Goal: Register for event/course

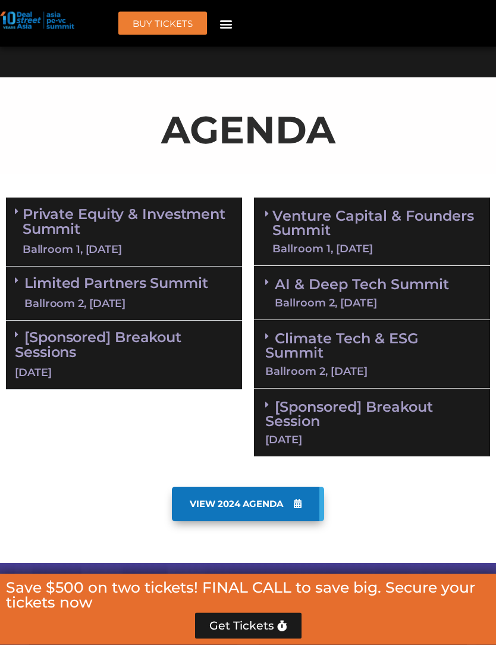
scroll to position [718, 0]
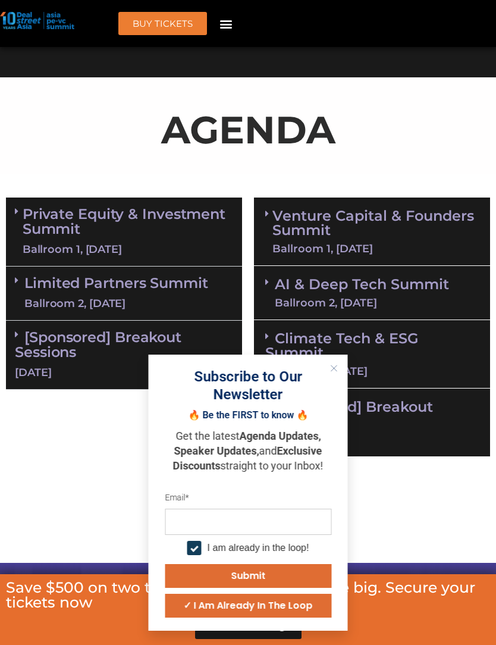
click at [87, 407] on div "Private Equity & Investment Summit Ballroom 1, [DATE] 8:00 am – 9:00 am | Regis…" at bounding box center [124, 327] width 248 height 271
click at [29, 283] on link "Limited Partners [GEOGRAPHIC_DATA] 2, [DATE]" at bounding box center [116, 293] width 184 height 36
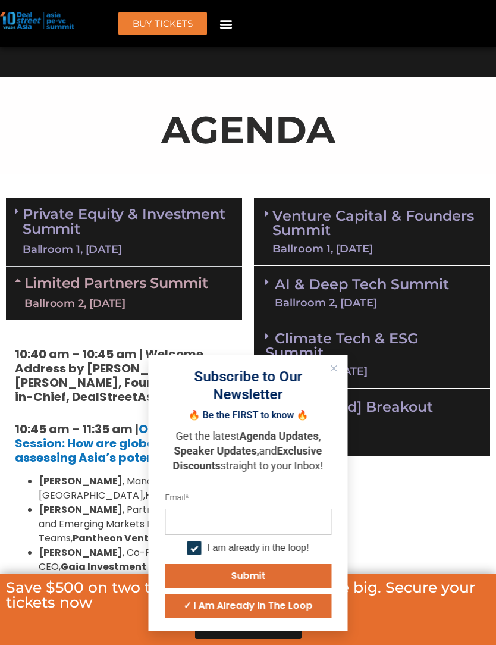
click at [333, 372] on icon "Close" at bounding box center [334, 368] width 7 height 7
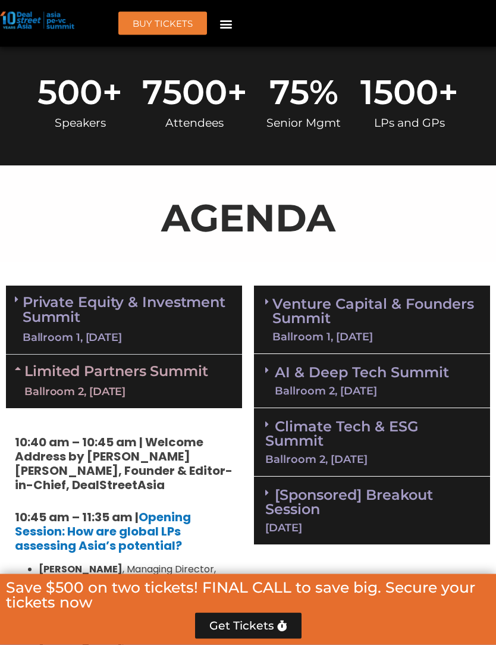
scroll to position [630, 0]
click at [441, 297] on link "Venture Capital & Founders​ Summit Ballroom 1, [DATE]" at bounding box center [375, 319] width 206 height 45
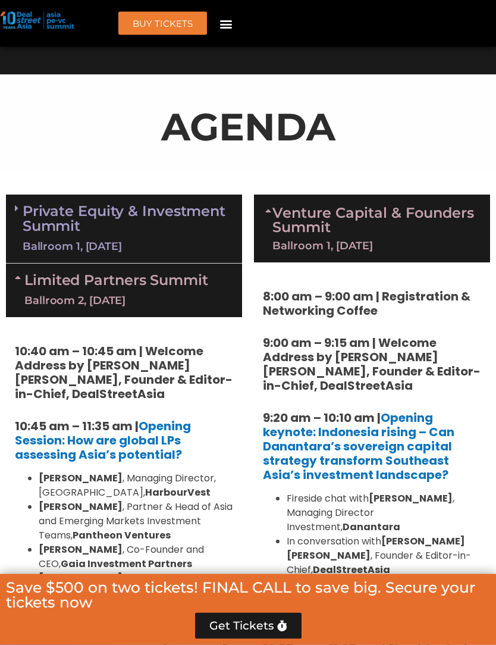
scroll to position [721, 0]
click at [438, 218] on link "Venture Capital & Founders​ Summit Ballroom 1, [DATE]" at bounding box center [375, 228] width 206 height 45
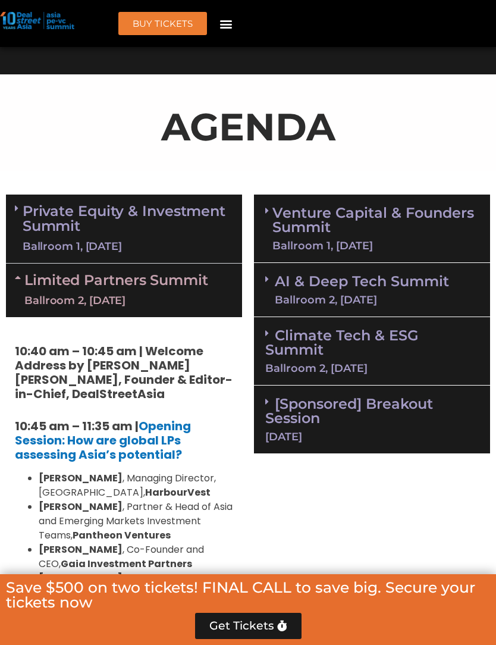
click at [25, 280] on link "Limited Partners [GEOGRAPHIC_DATA] 2, [DATE]" at bounding box center [116, 290] width 184 height 36
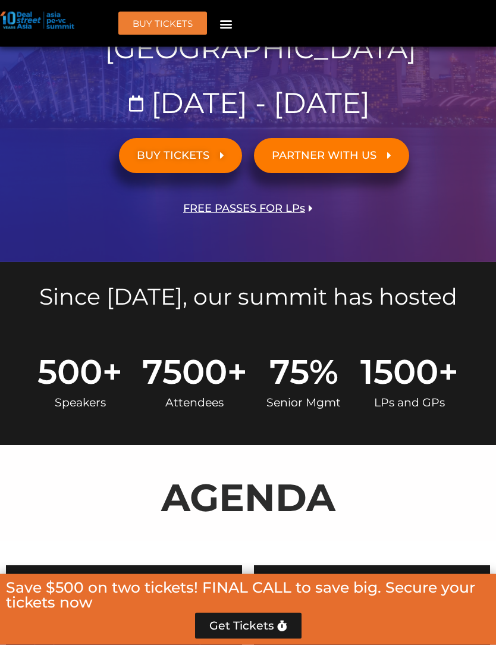
scroll to position [351, 0]
click at [219, 160] on link "BUY TICKETS" at bounding box center [180, 155] width 123 height 35
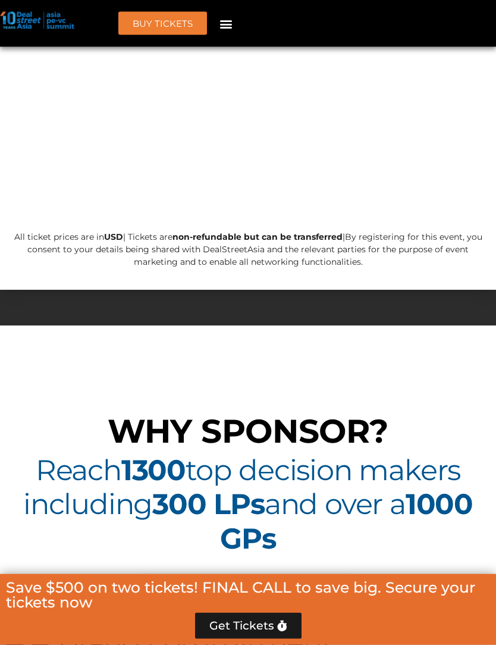
scroll to position [9201, 0]
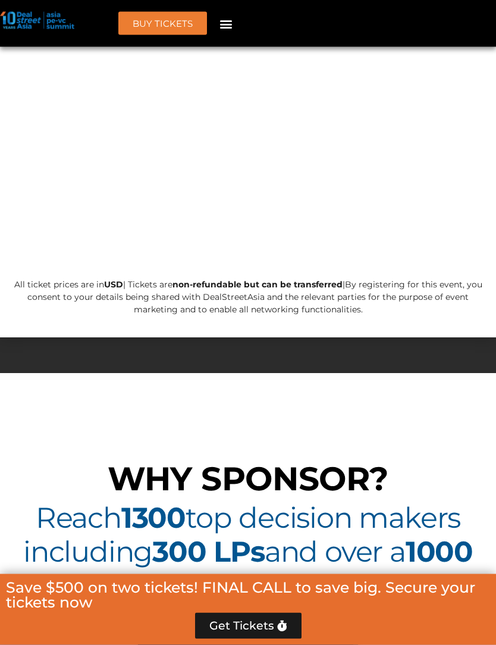
scroll to position [9324, 0]
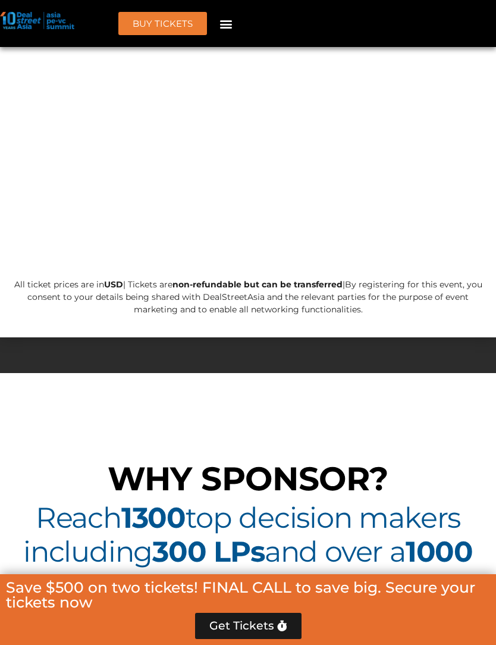
type input "*"
type input "****"
type input "*"
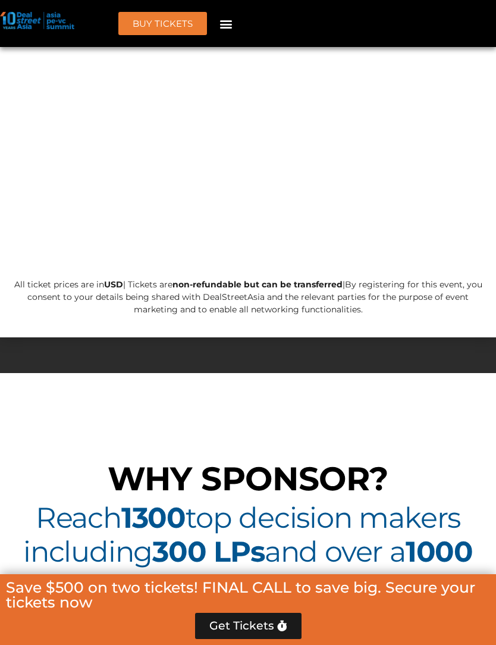
type input "*"
type input "*******"
type input "**********"
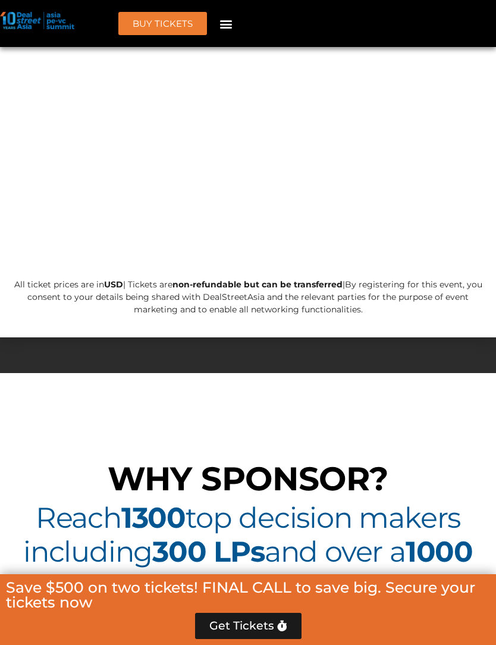
type input "****"
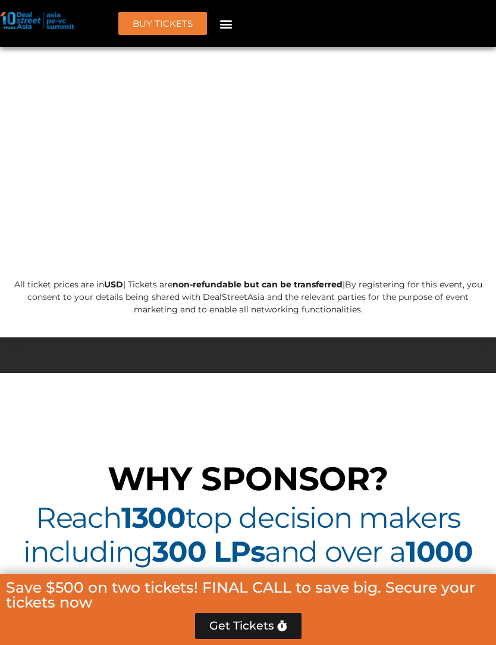
type input "*******"
type input "***"
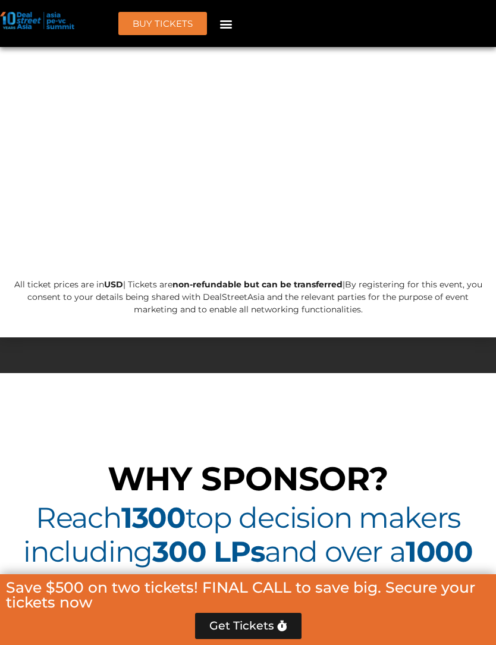
type input "**********"
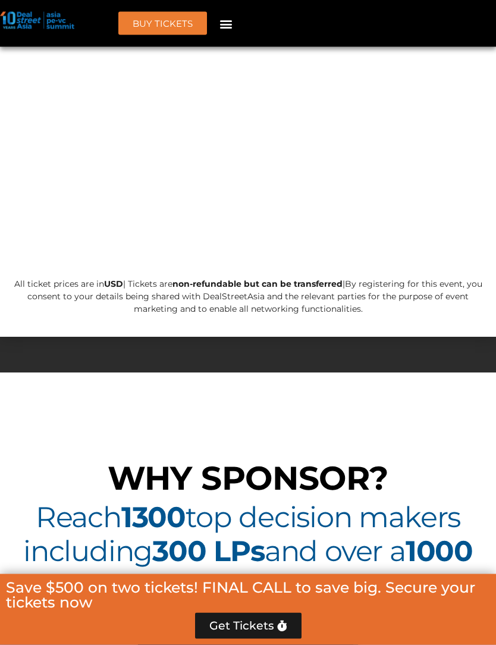
scroll to position [9325, 0]
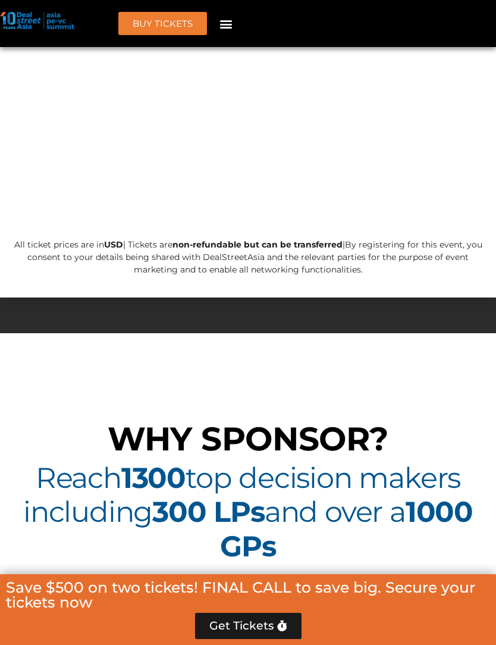
type input "**********"
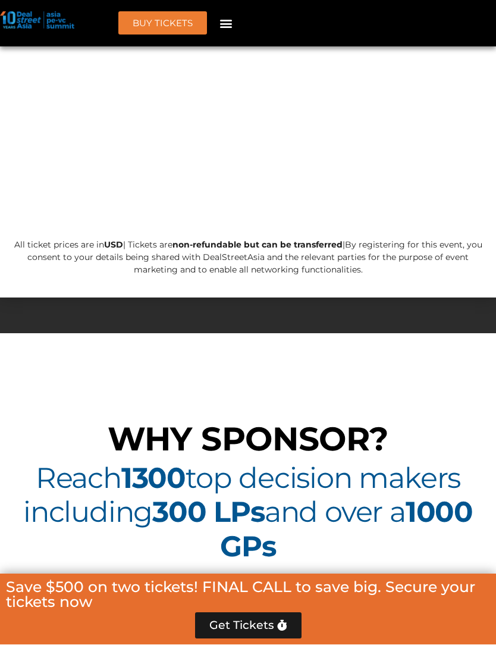
scroll to position [9364, 0]
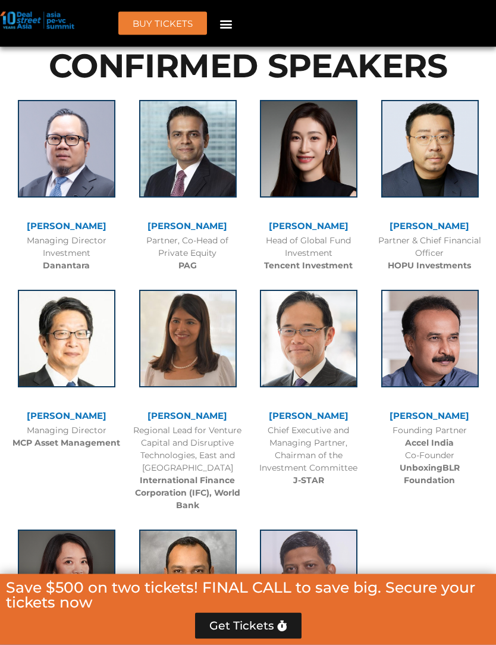
scroll to position [0, 0]
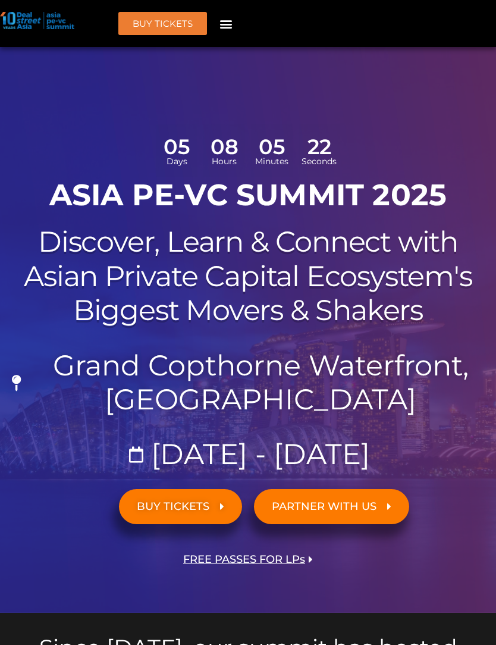
click at [225, 40] on header "BUY Tickets Speakers Sponsors Agenda Home Past Events JKT 2025 SG 2024 JKT 2024…" at bounding box center [248, 23] width 496 height 47
click at [234, 15] on div "Menu" at bounding box center [226, 24] width 20 height 20
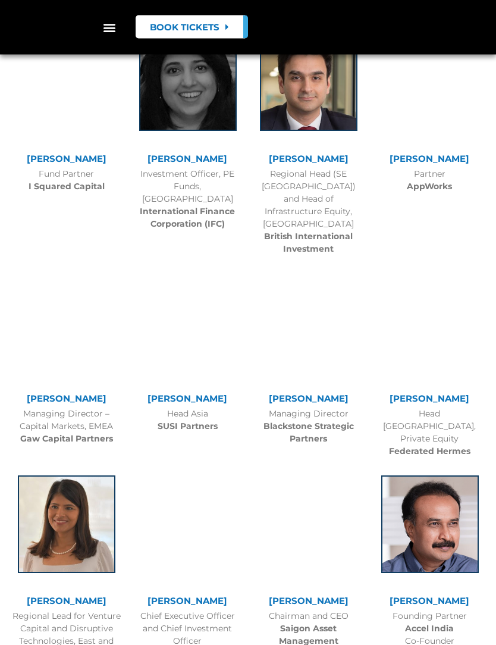
scroll to position [944, 0]
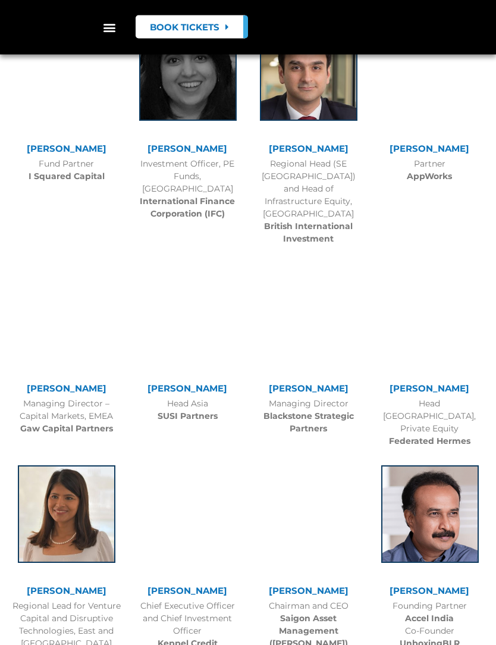
click at [344, 244] on b "British International Investment" at bounding box center [308, 232] width 89 height 23
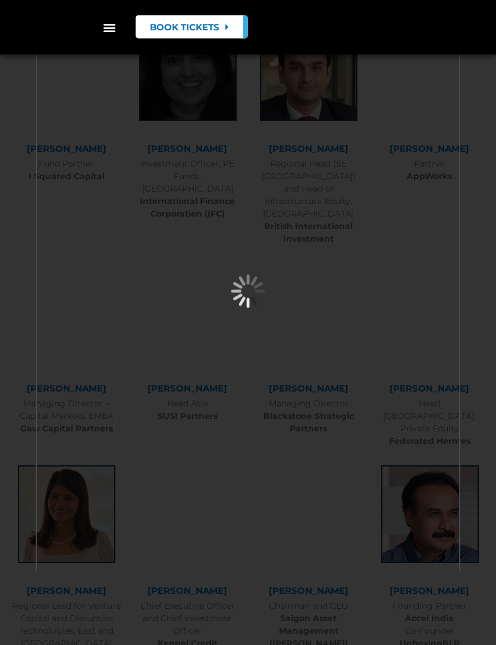
scroll to position [944, 0]
click at [472, 312] on div "×" at bounding box center [248, 322] width 496 height 645
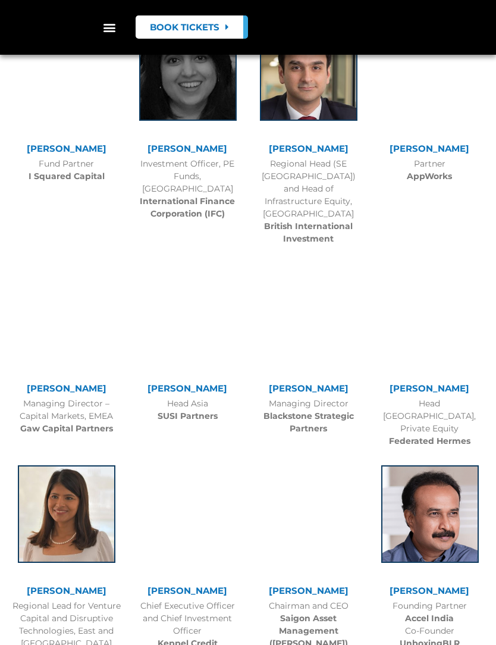
click at [331, 244] on b "British International Investment" at bounding box center [308, 232] width 89 height 23
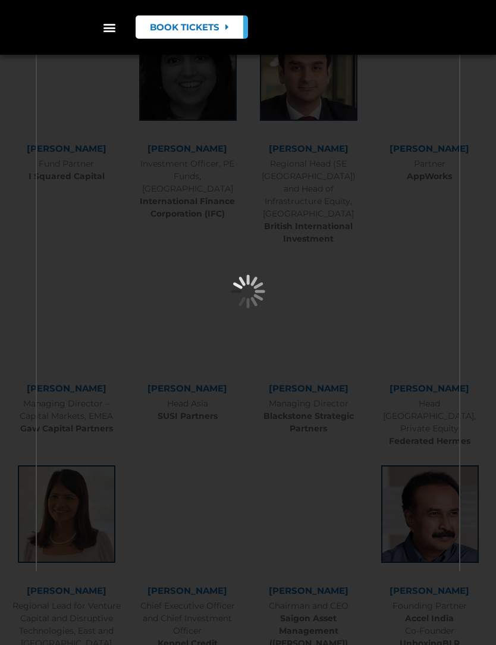
click at [478, 309] on div "×" at bounding box center [248, 322] width 496 height 645
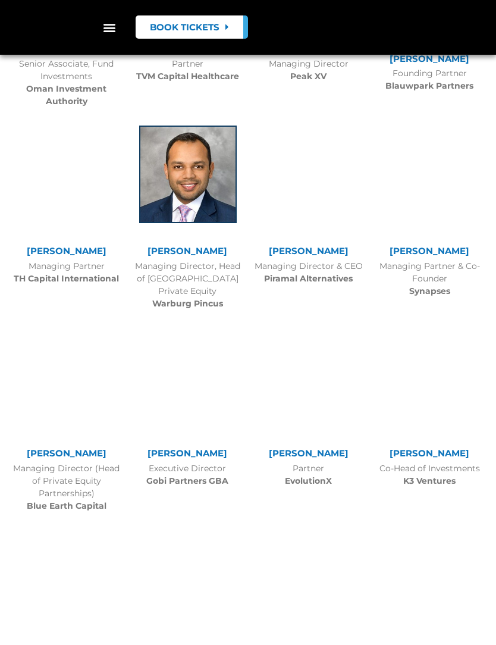
scroll to position [1928, 0]
click at [150, 224] on img at bounding box center [188, 175] width 98 height 98
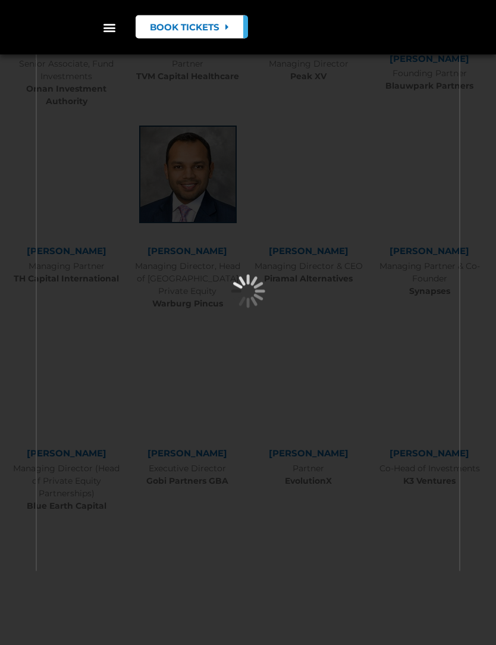
scroll to position [1928, 0]
click at [478, 335] on div "×" at bounding box center [248, 322] width 496 height 645
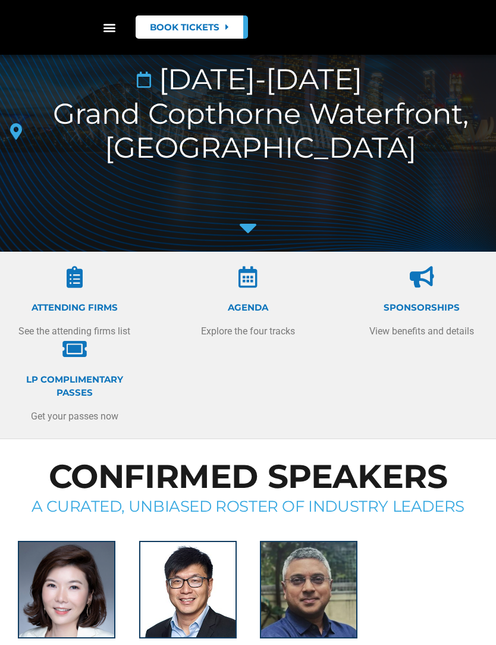
scroll to position [0, 0]
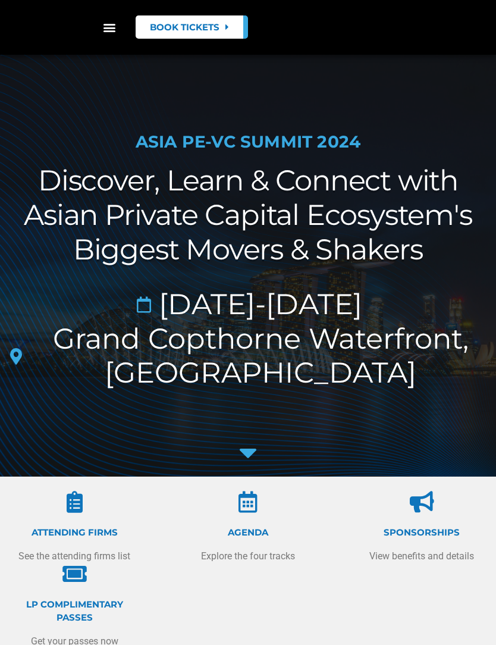
click at [112, 34] on icon "Menu Toggle" at bounding box center [109, 27] width 13 height 13
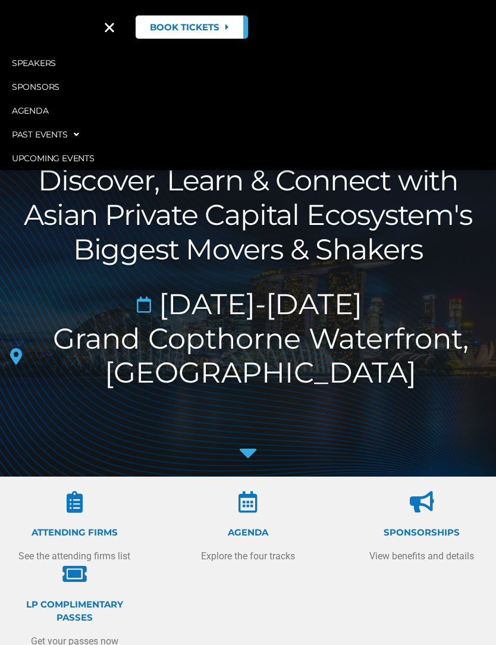
click at [431, 592] on div "ATTENDING FIRMS See the attending firms list Agenda Explore the four tracks Spo…" at bounding box center [248, 569] width 478 height 169
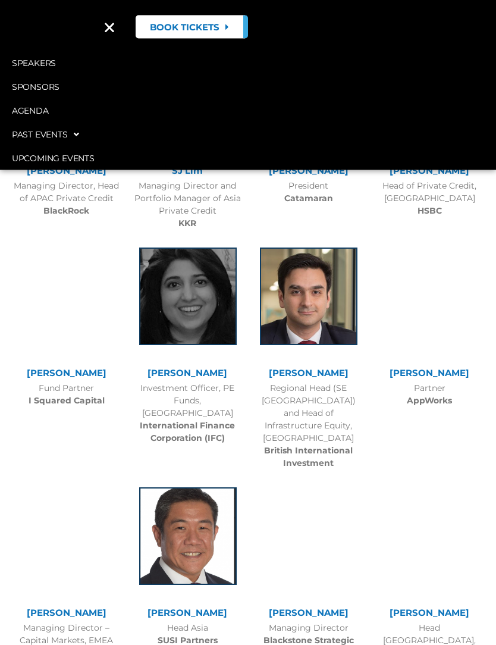
scroll to position [720, 0]
click at [62, 367] on link "Chenhua Shen" at bounding box center [67, 372] width 80 height 11
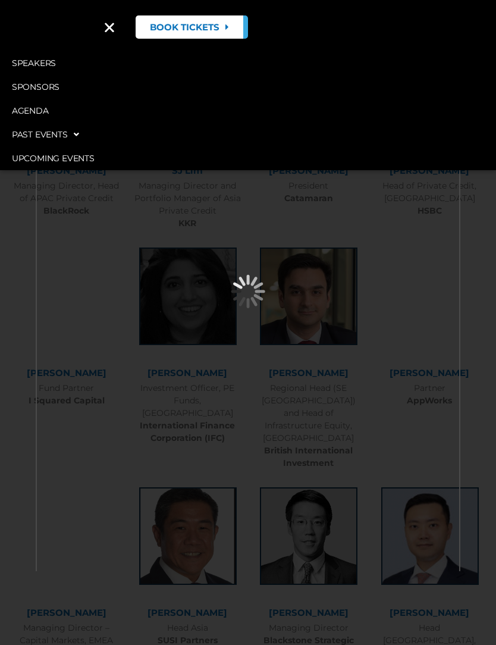
click at [112, 34] on icon "Menu Toggle" at bounding box center [109, 27] width 13 height 13
